Goal: Task Accomplishment & Management: Manage account settings

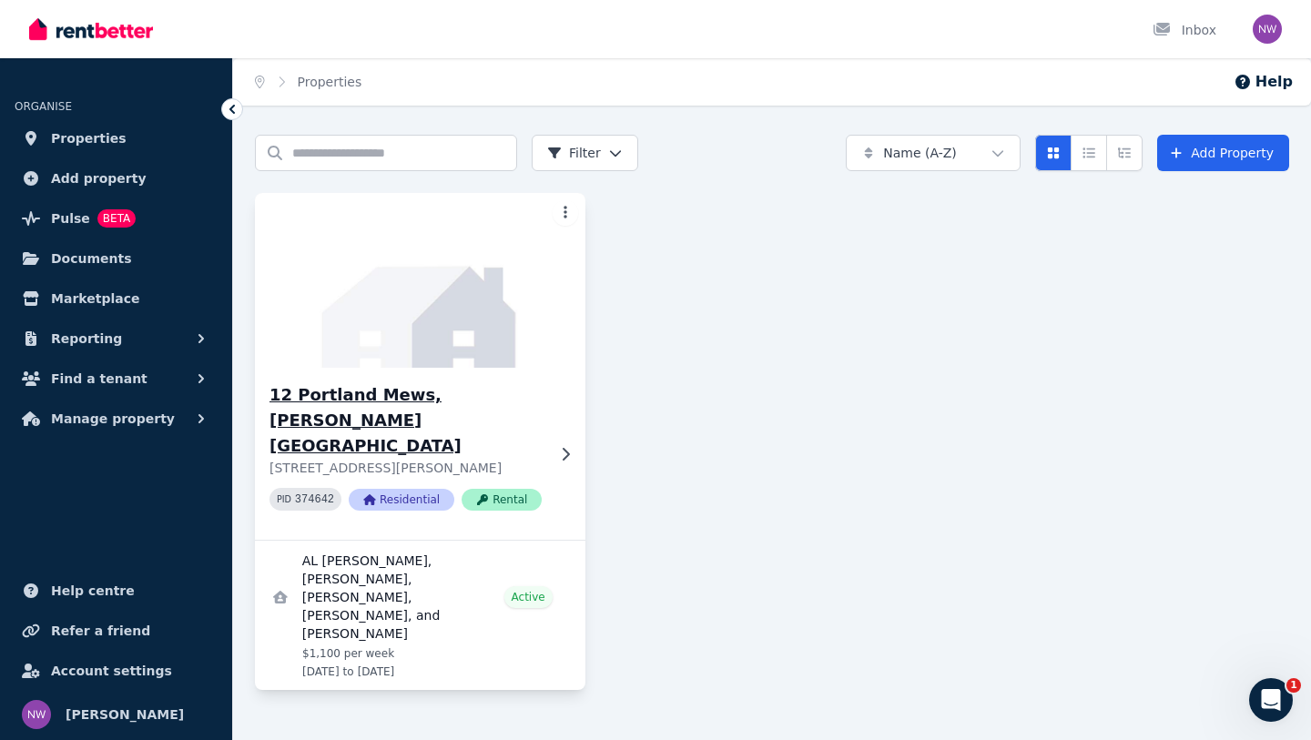
click at [567, 447] on icon at bounding box center [565, 453] width 7 height 13
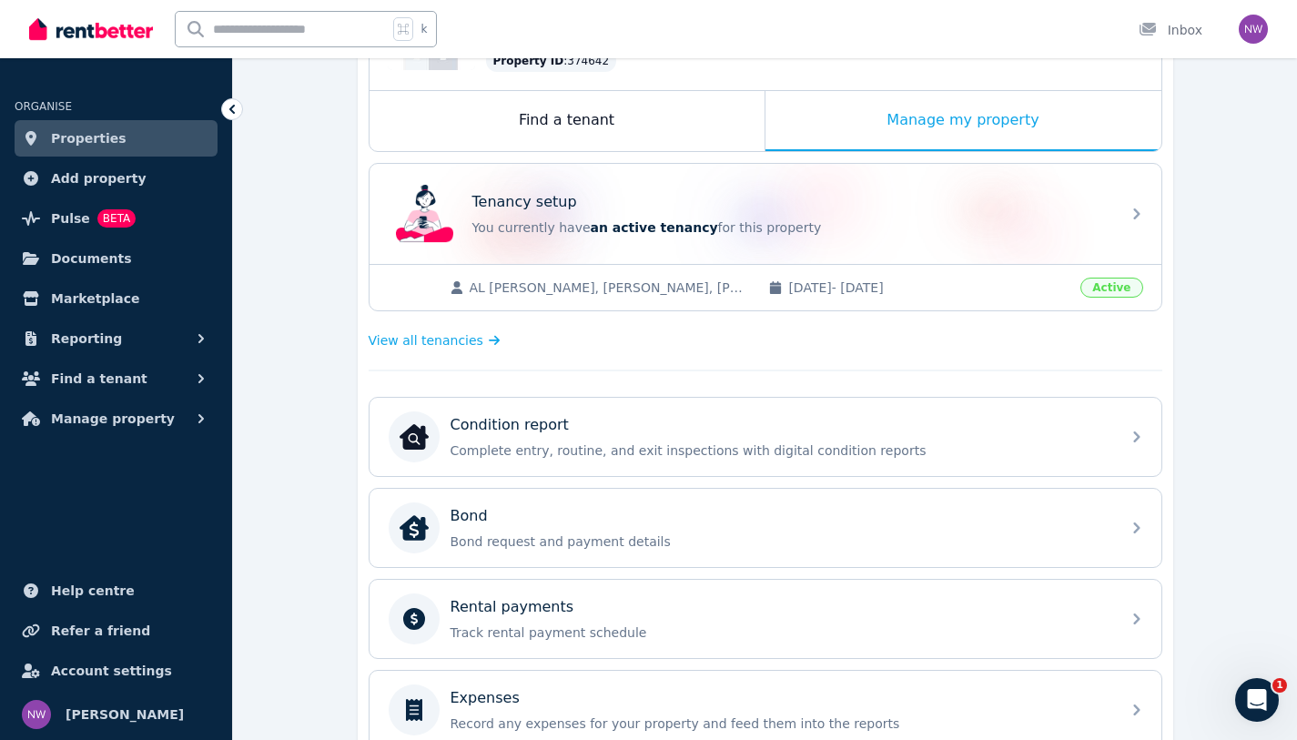
scroll to position [270, 0]
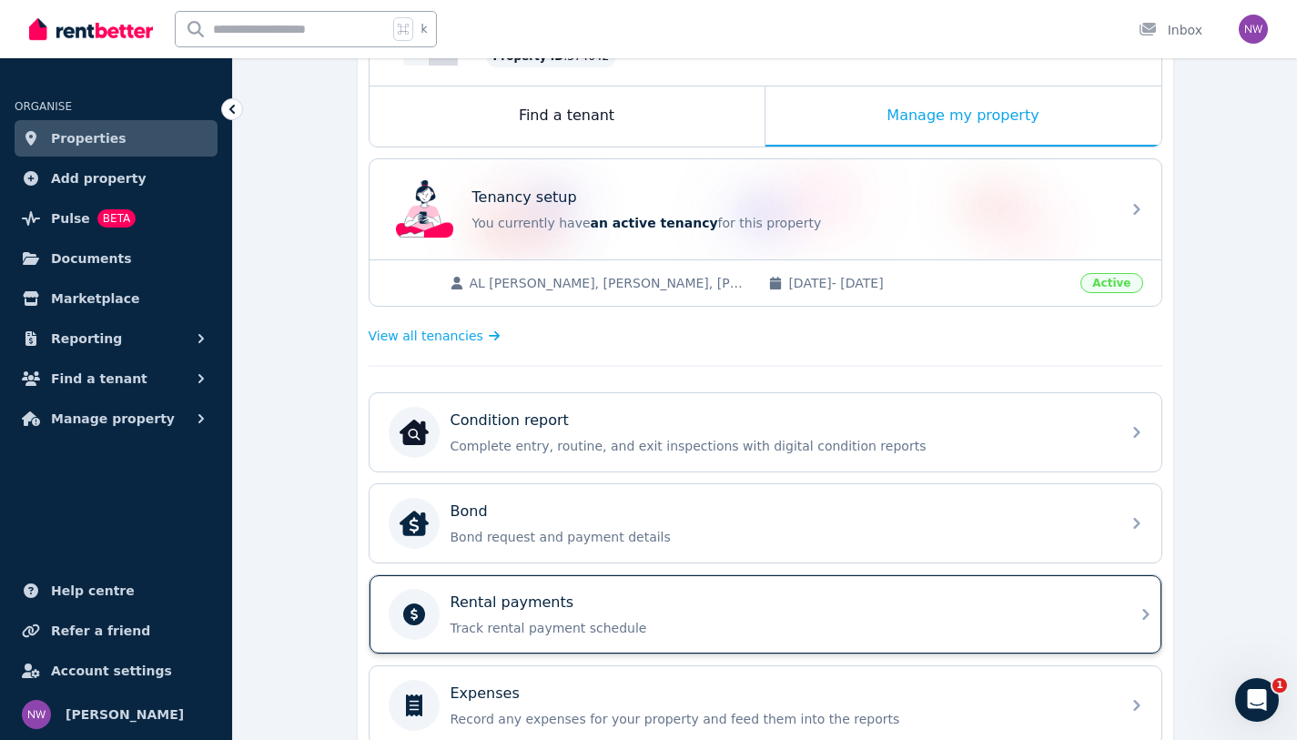
click at [1130, 615] on div "Rental payments Track rental payment schedule" at bounding box center [766, 614] width 792 height 78
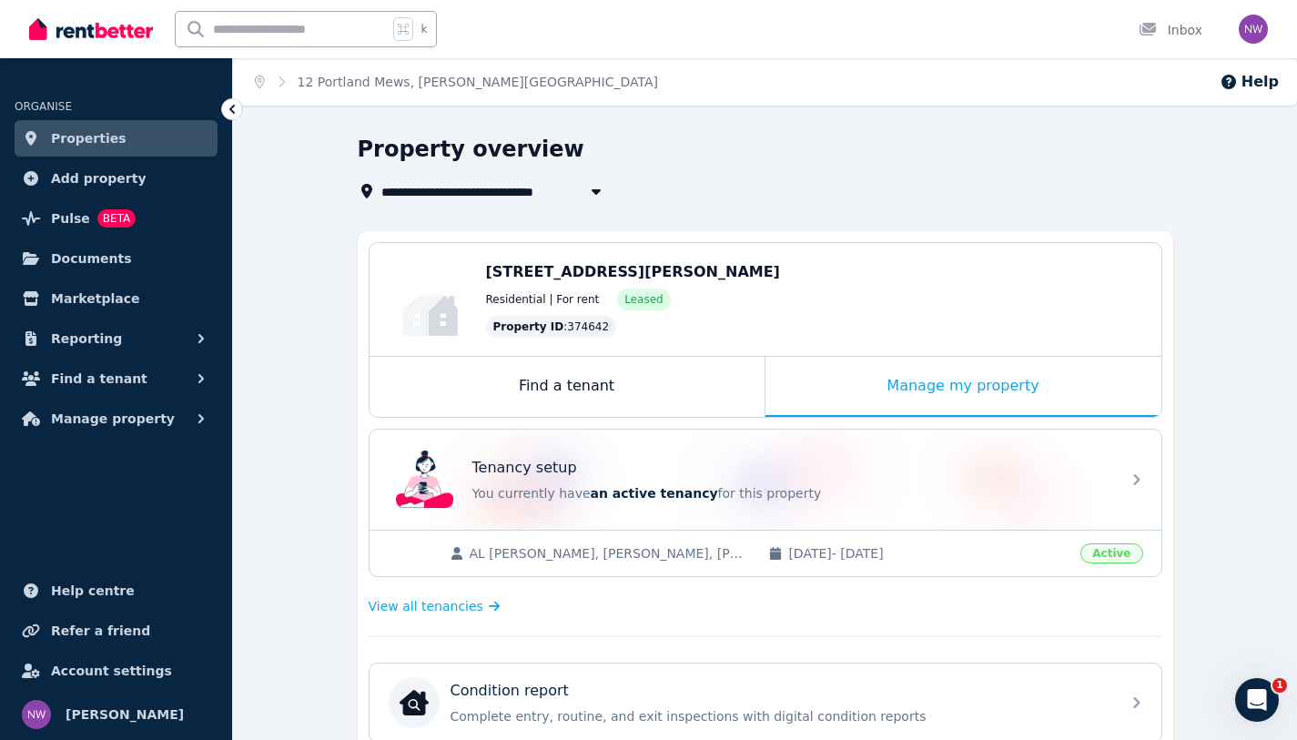
click at [401, 91] on ol "Home 12 Portland Mews, Bennett Springs" at bounding box center [456, 81] width 447 height 47
click at [404, 86] on link "12 Portland Mews, Bennett Springs" at bounding box center [478, 82] width 361 height 15
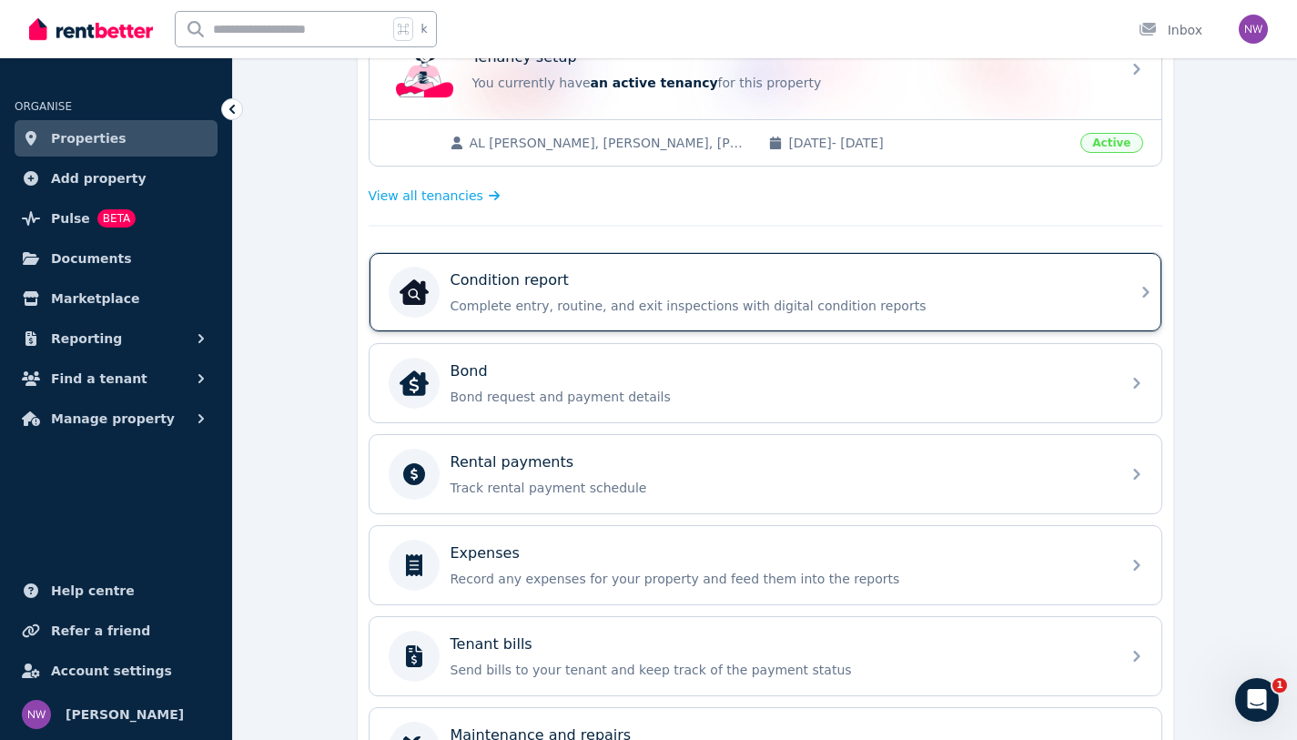
scroll to position [1, 0]
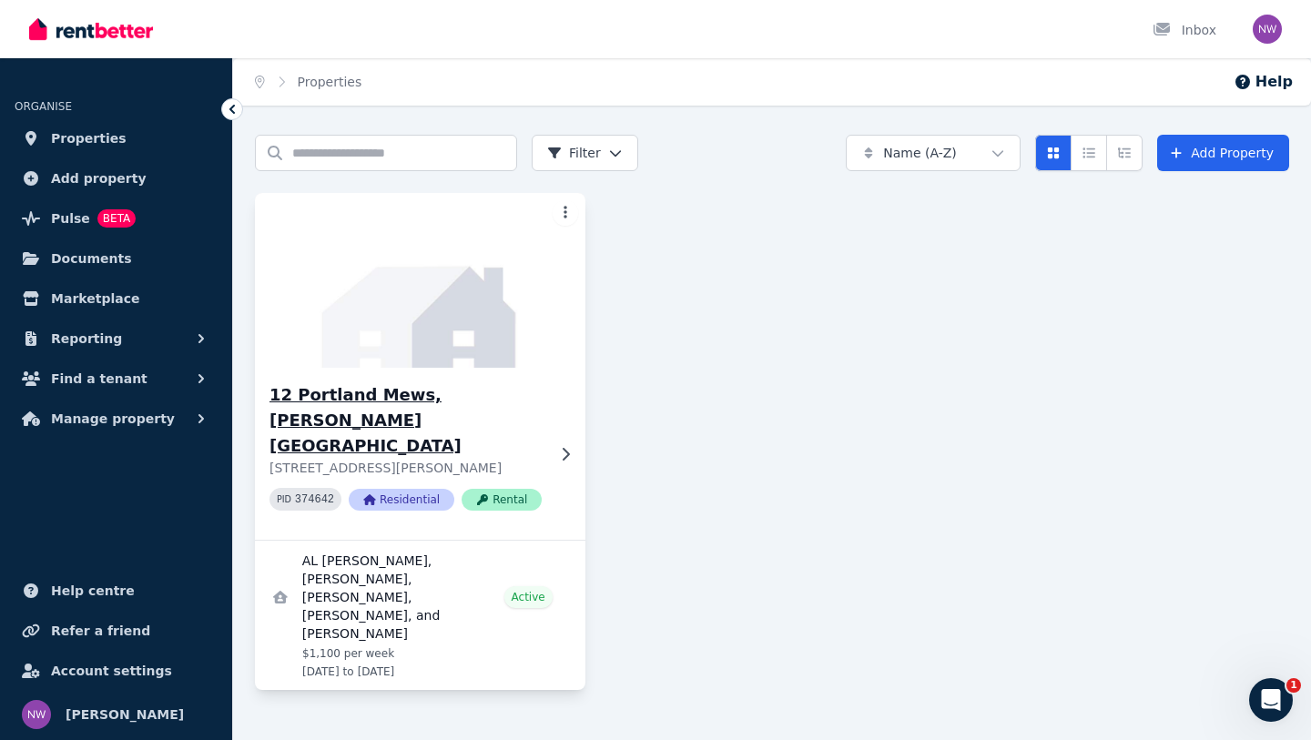
click at [471, 397] on h3 "12 Portland Mews, Bennett Springs" at bounding box center [407, 420] width 276 height 76
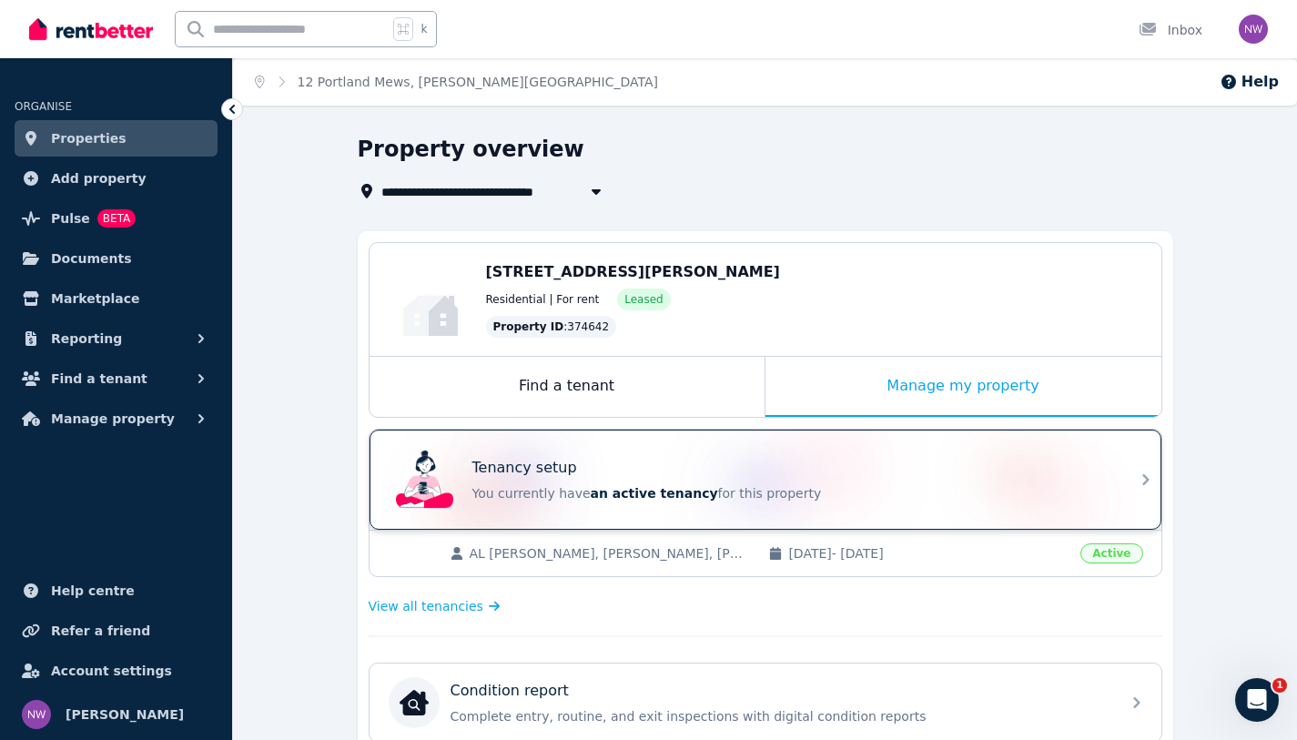
click at [1095, 506] on div "Tenancy setup You currently have an active tenancy for this property" at bounding box center [749, 479] width 721 height 73
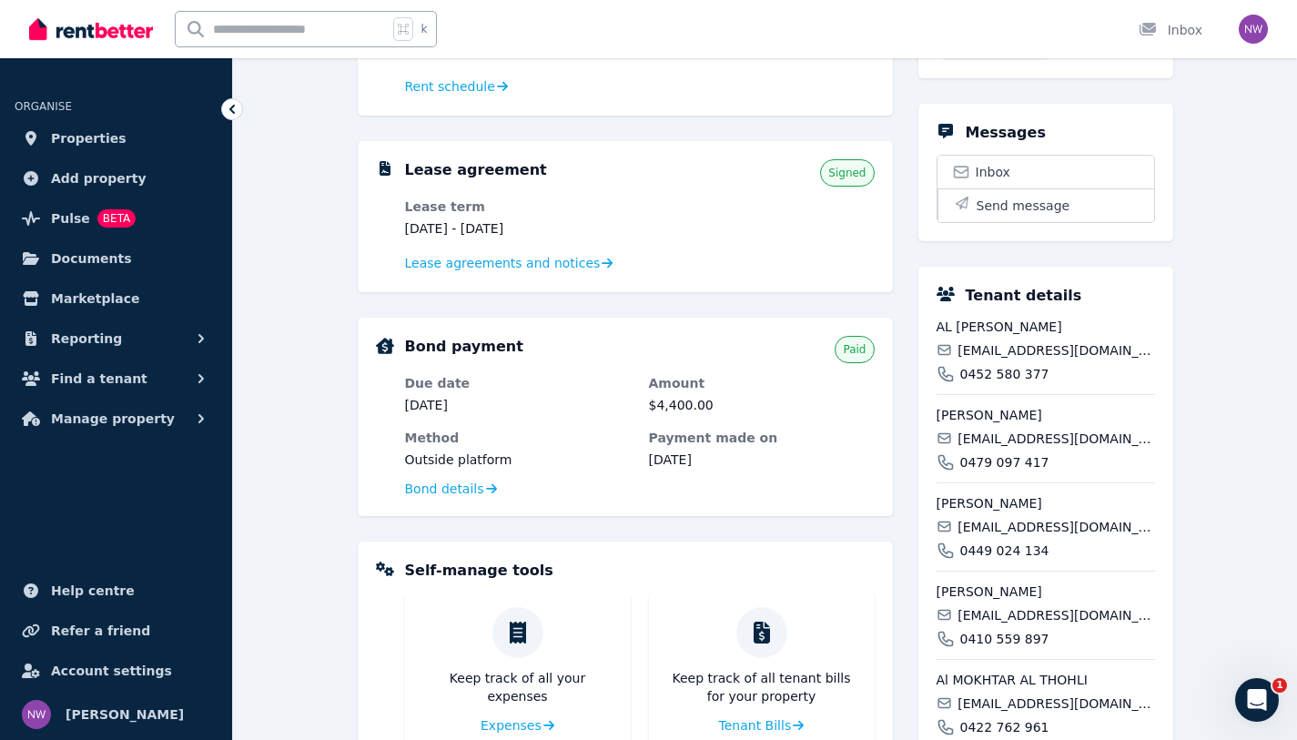
scroll to position [427, 0]
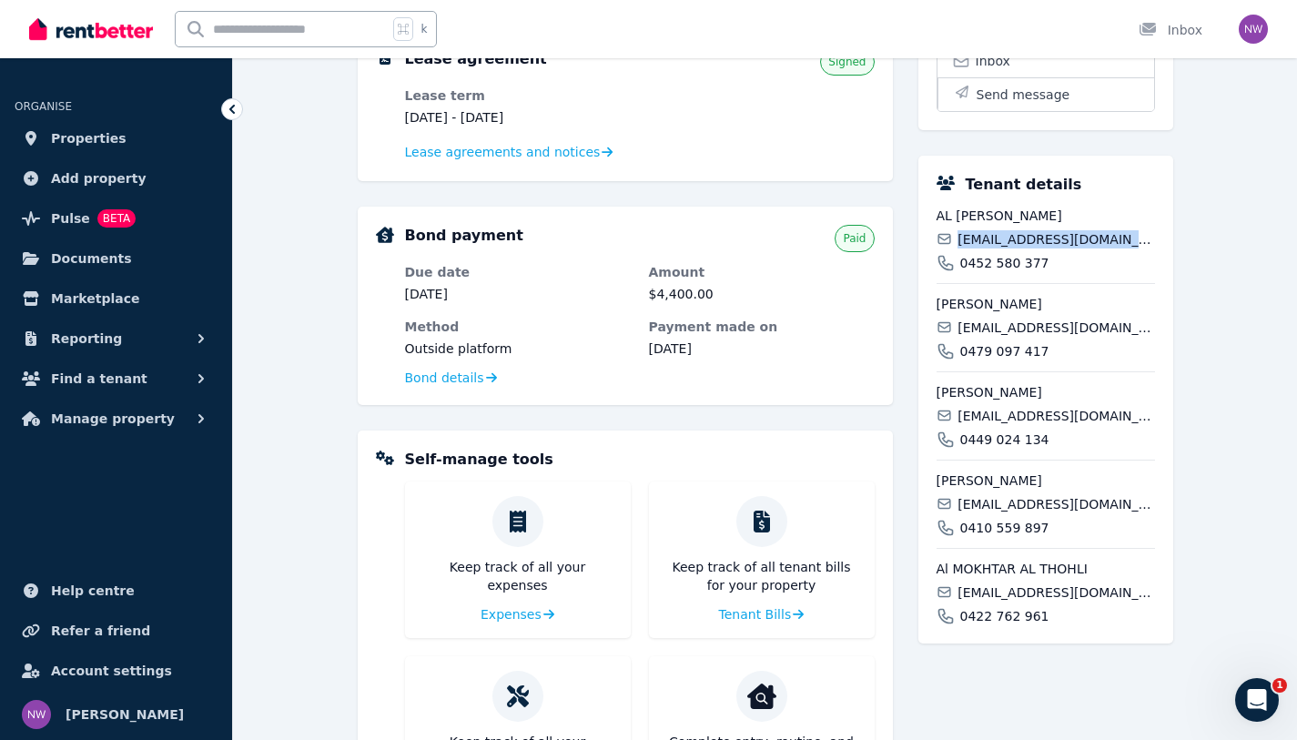
drag, startPoint x: 1119, startPoint y: 240, endPoint x: 961, endPoint y: 240, distance: 157.5
click at [961, 240] on div "afqalrashdi99@gmail.com" at bounding box center [1046, 239] width 218 height 18
copy span "afqalrashdi99@gmail.com"
drag, startPoint x: 1108, startPoint y: 327, endPoint x: 968, endPoint y: 327, distance: 139.3
click at [968, 327] on div "alghanami99@gmail.com" at bounding box center [1046, 328] width 218 height 18
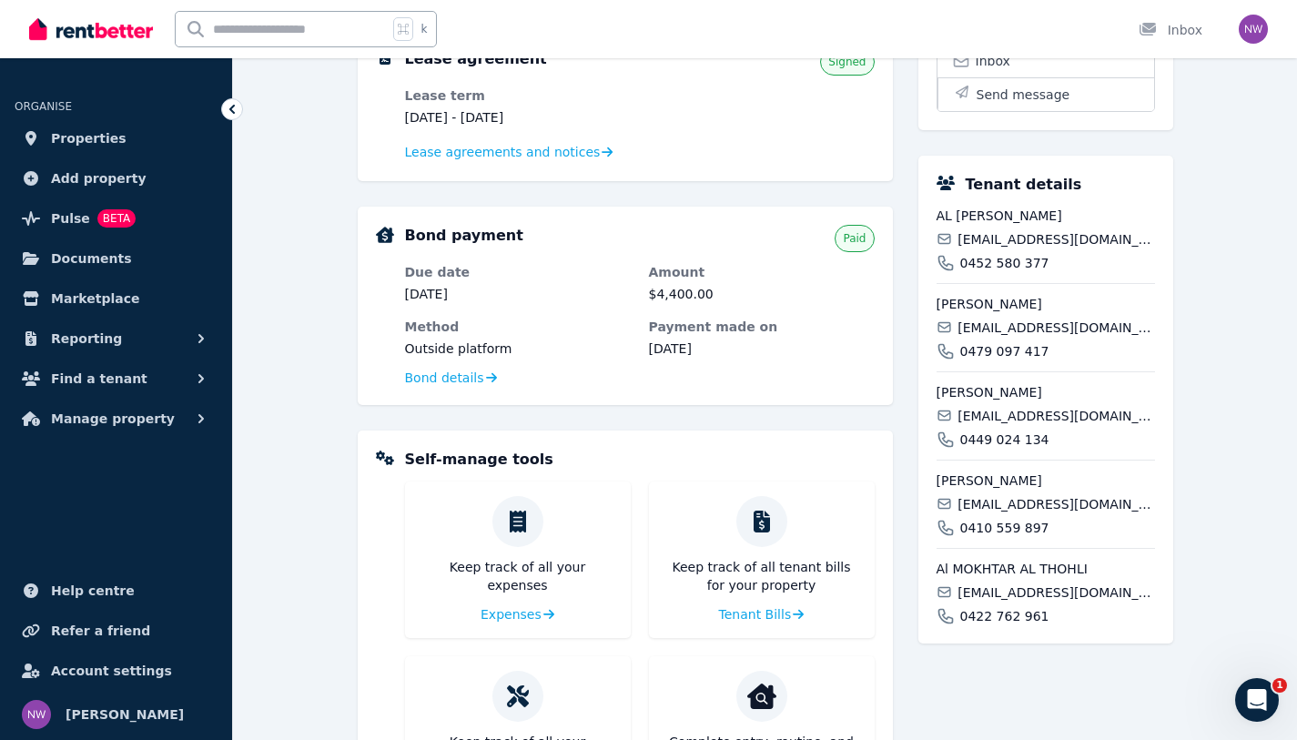
click at [1142, 303] on span "Abdullah Alghannami" at bounding box center [1046, 304] width 218 height 18
drag, startPoint x: 1117, startPoint y: 328, endPoint x: 960, endPoint y: 330, distance: 156.6
click at [960, 330] on div "alghanami99@gmail.com" at bounding box center [1046, 328] width 218 height 18
copy span "alghanami99@gmail.com"
drag, startPoint x: 1117, startPoint y: 419, endPoint x: 961, endPoint y: 419, distance: 155.6
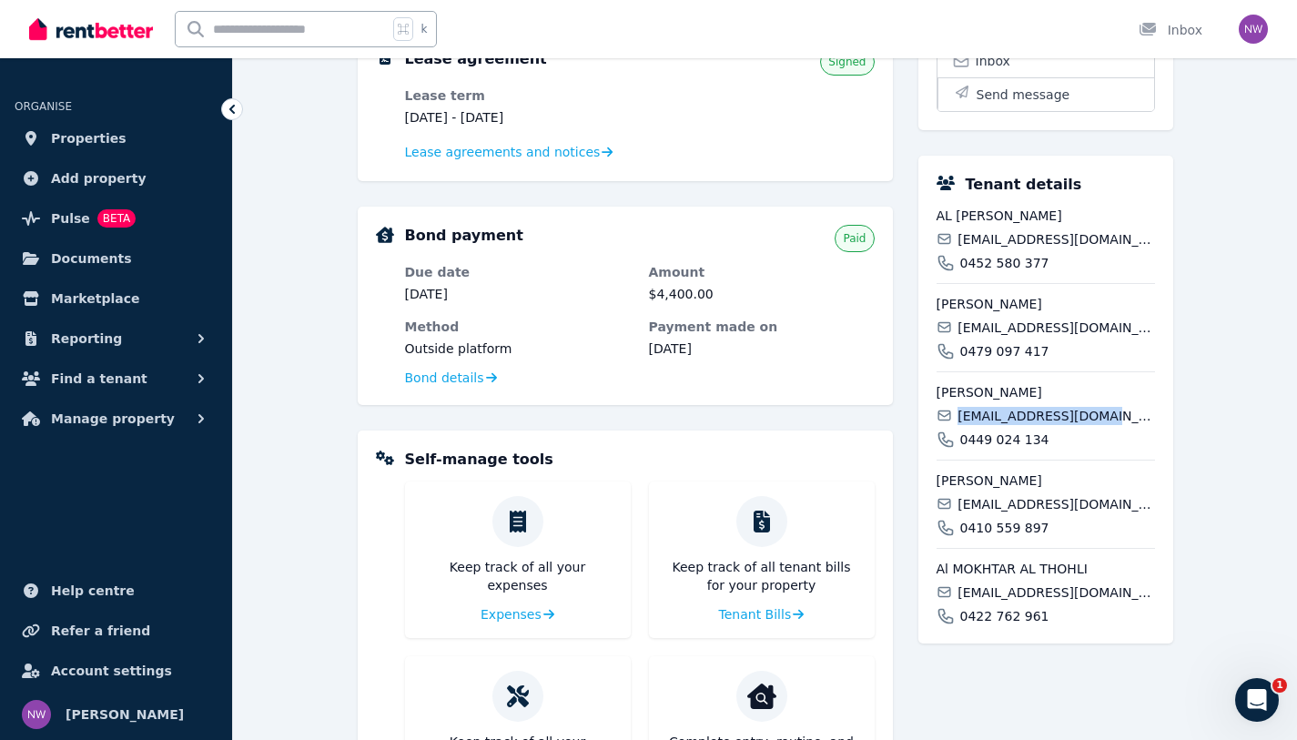
click at [961, 419] on div "mohad98.nov@gmail.com" at bounding box center [1046, 416] width 218 height 18
copy span "mohad98.nov@gmail.com"
drag, startPoint x: 1085, startPoint y: 507, endPoint x: 961, endPoint y: 507, distance: 123.8
click at [961, 507] on div "ano97os@gmail.com" at bounding box center [1046, 504] width 218 height 18
copy span "ano97os@gmail.com"
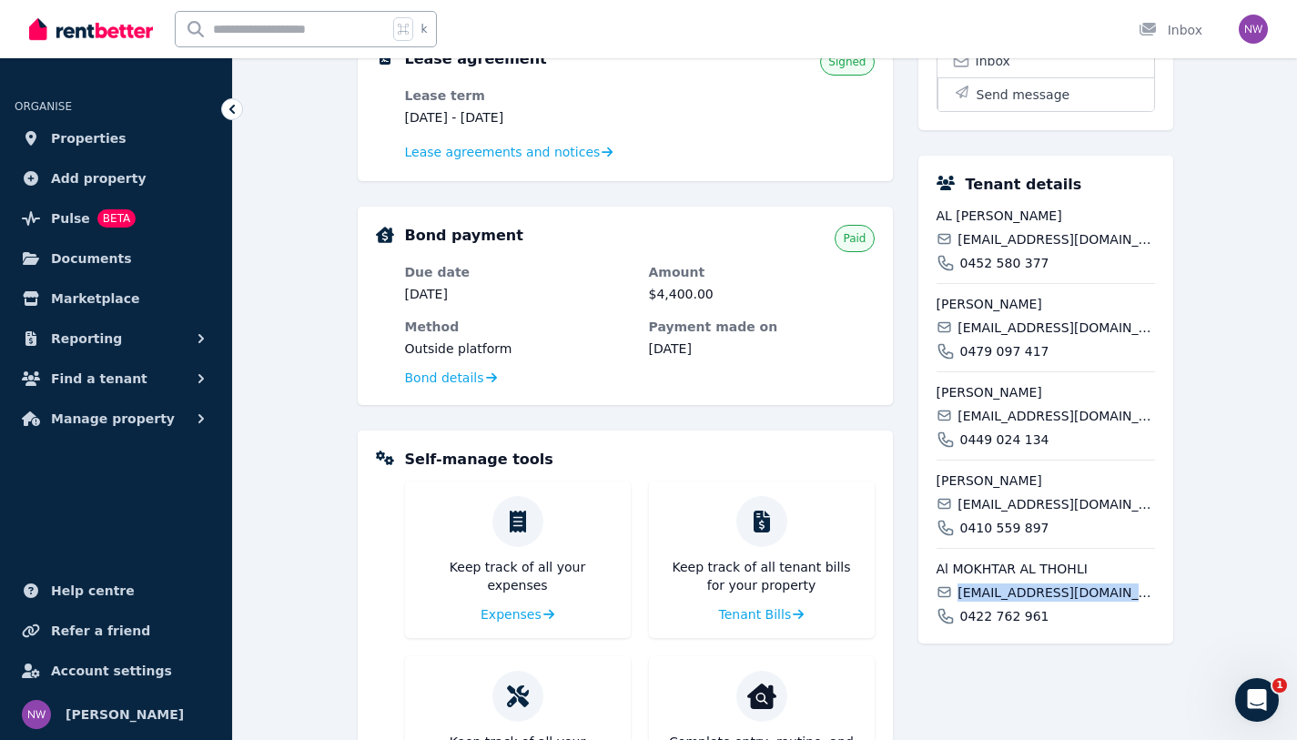
drag, startPoint x: 1127, startPoint y: 596, endPoint x: 961, endPoint y: 593, distance: 165.7
click at [961, 593] on div "almukht3r2001@gmail.com" at bounding box center [1046, 592] width 218 height 18
copy span "almukht3r2001@gmail.com"
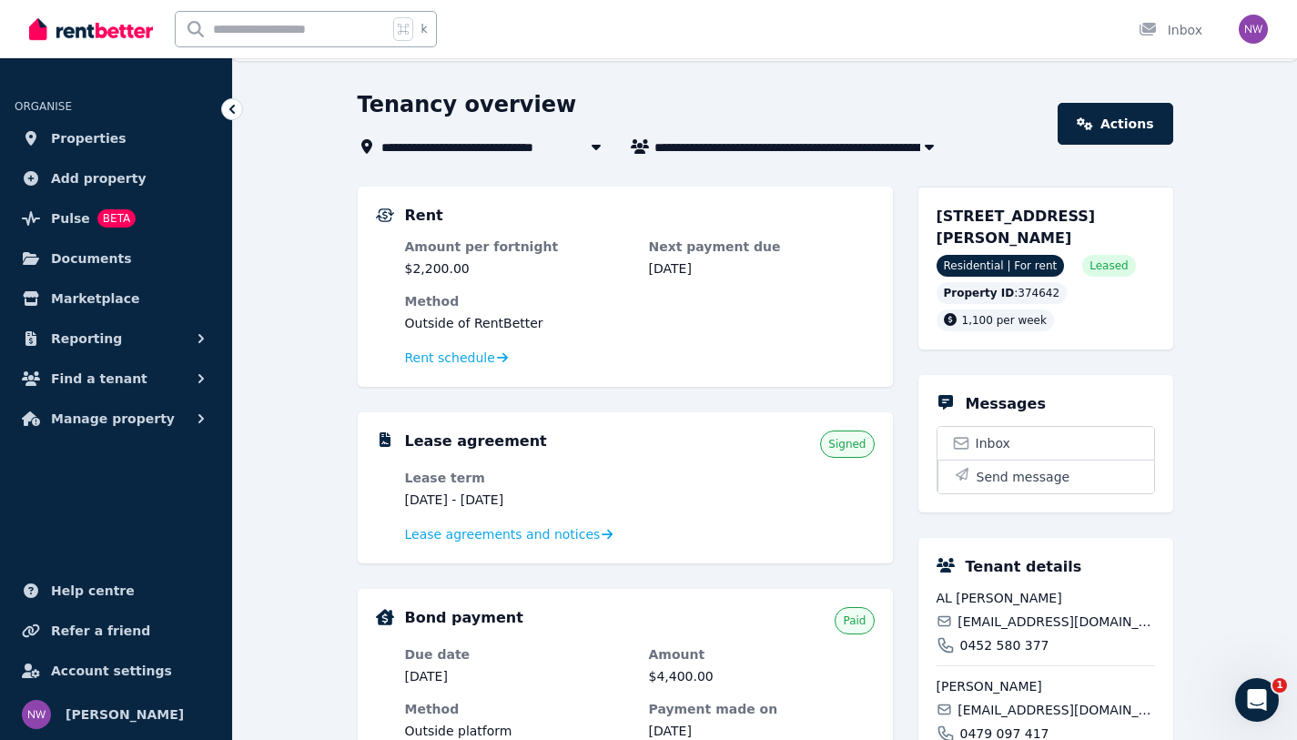
scroll to position [0, 0]
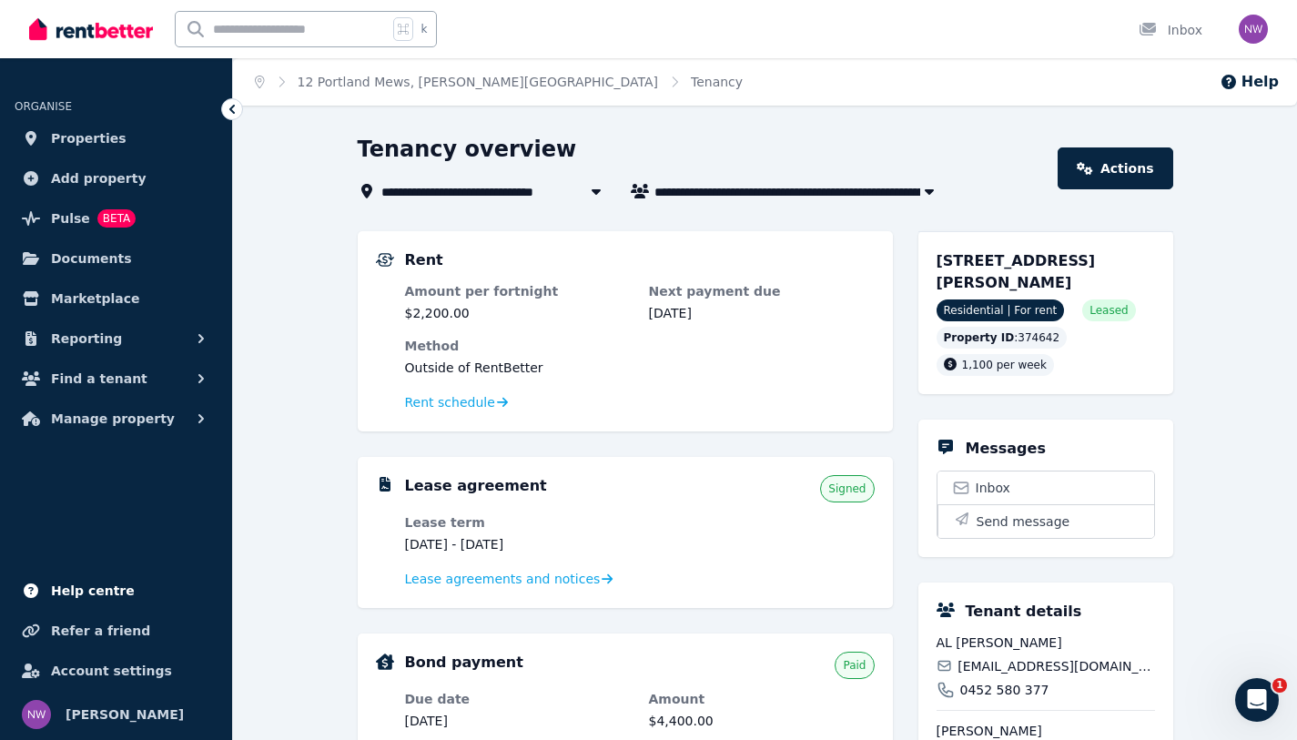
click at [86, 595] on span "Help centre" at bounding box center [93, 591] width 84 height 22
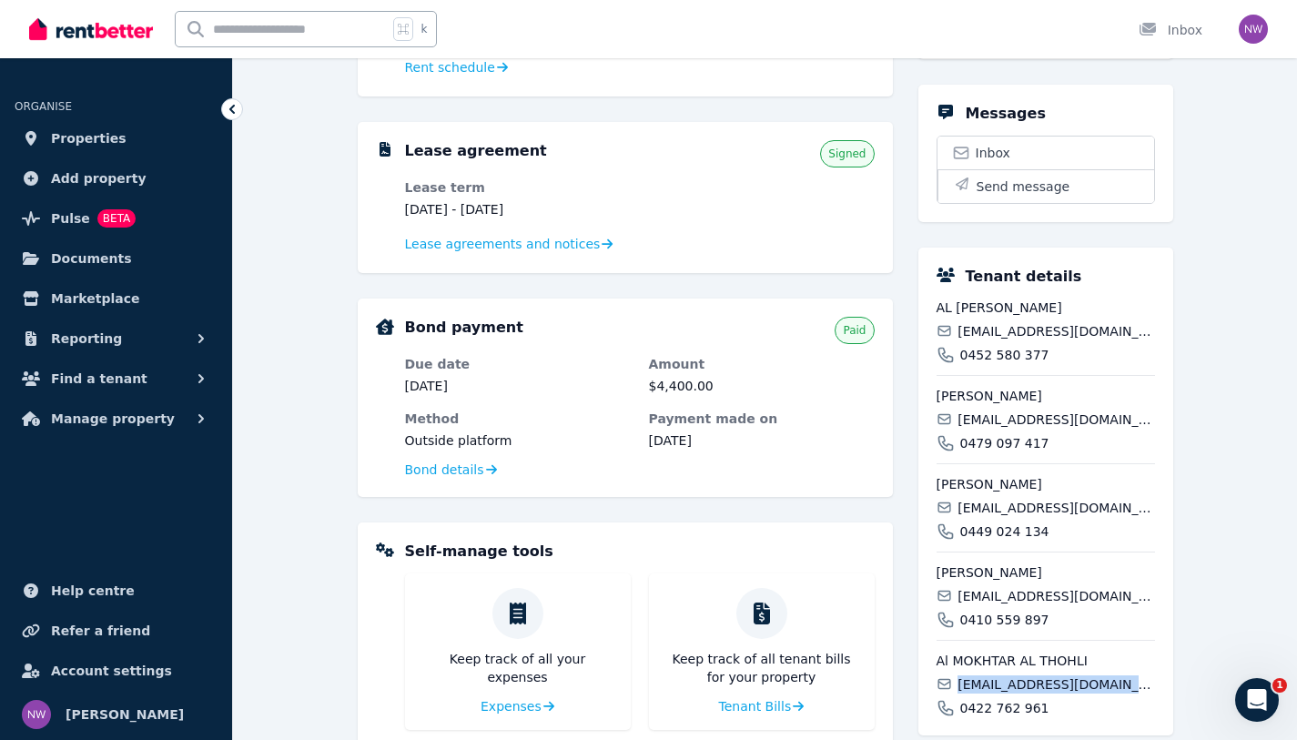
scroll to position [335, 0]
drag, startPoint x: 936, startPoint y: 308, endPoint x: 1008, endPoint y: 311, distance: 72.9
click at [1008, 311] on span "AL FAROOQ AL-RASHDI" at bounding box center [1046, 308] width 218 height 18
copy span "AL FAROOQ"
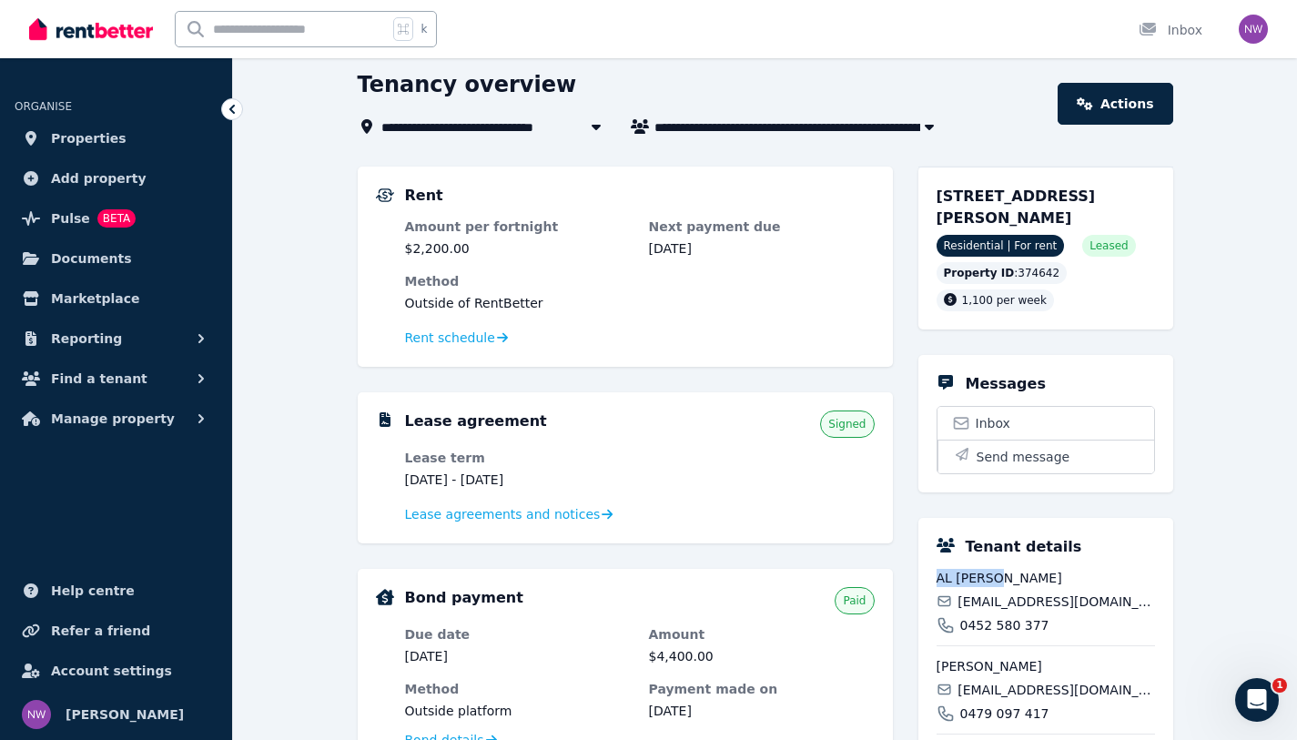
scroll to position [0, 0]
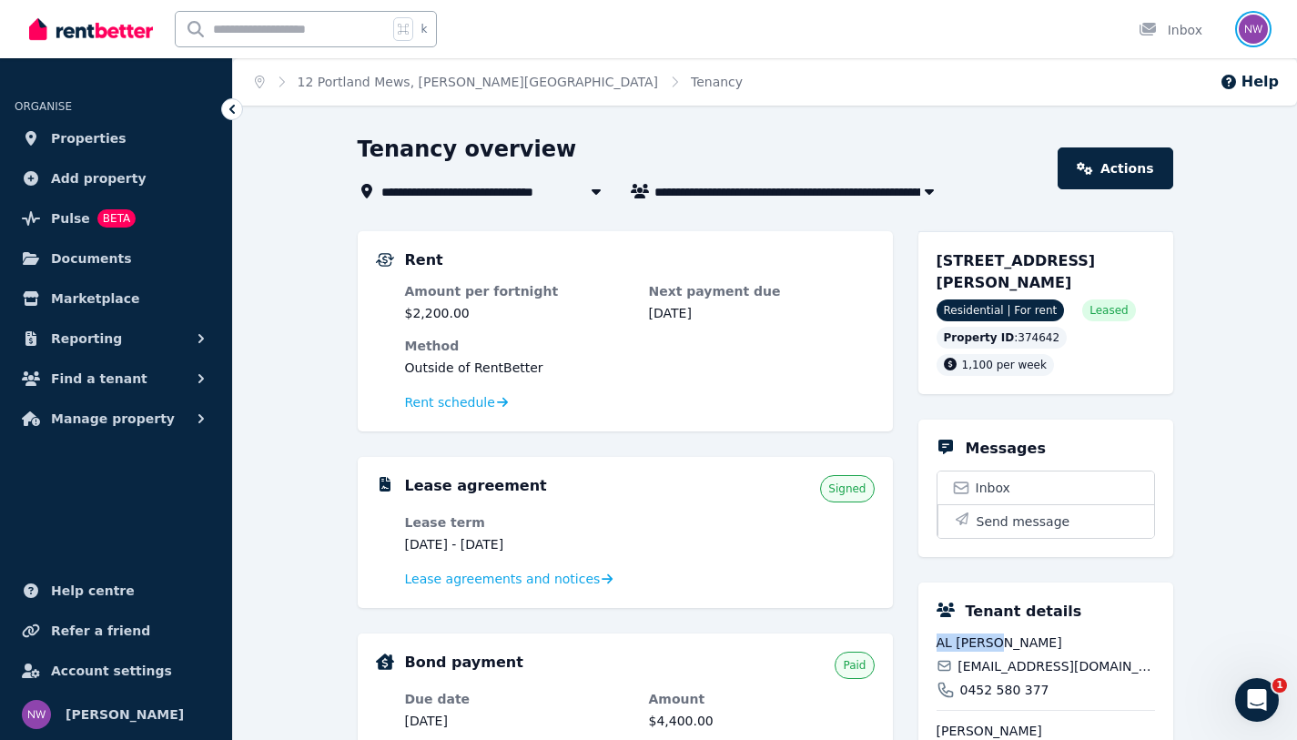
click at [1246, 35] on img "button" at bounding box center [1253, 29] width 29 height 29
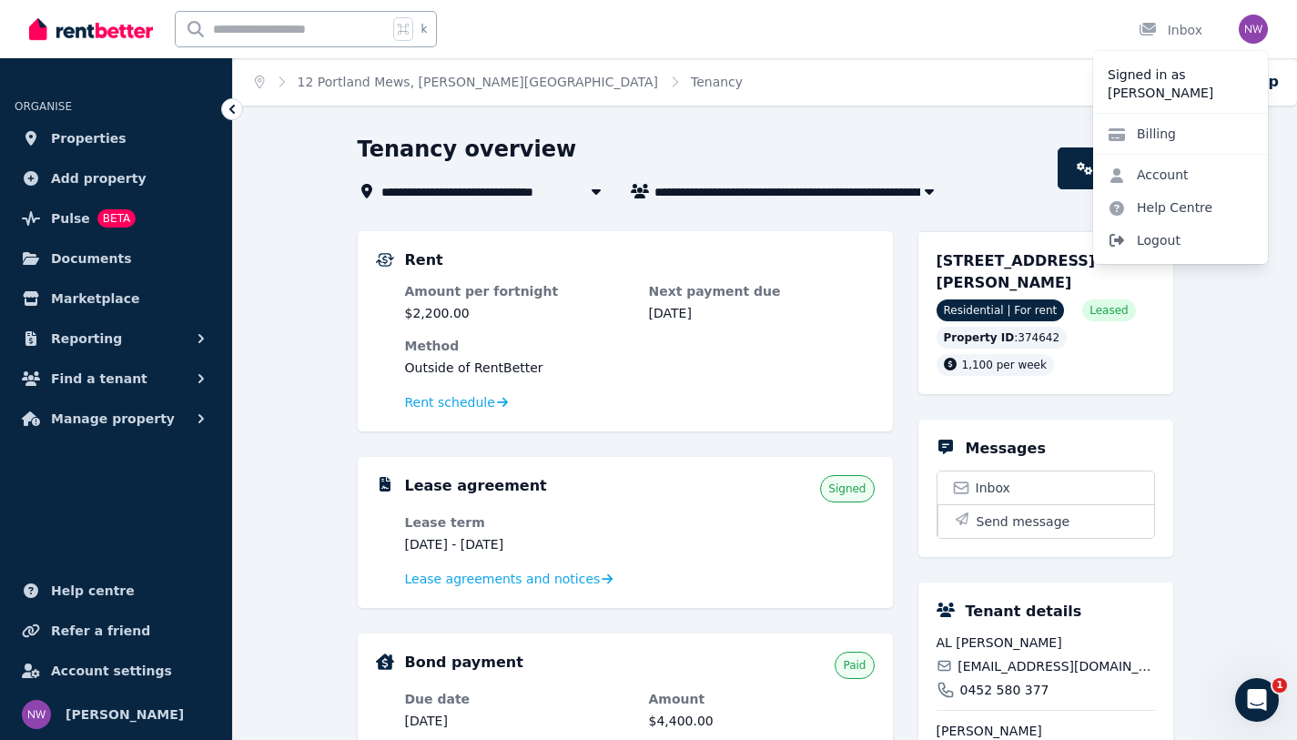
click at [1191, 239] on span "Logout" at bounding box center [1180, 240] width 175 height 33
